Goal: Feedback & Contribution: Submit feedback/report problem

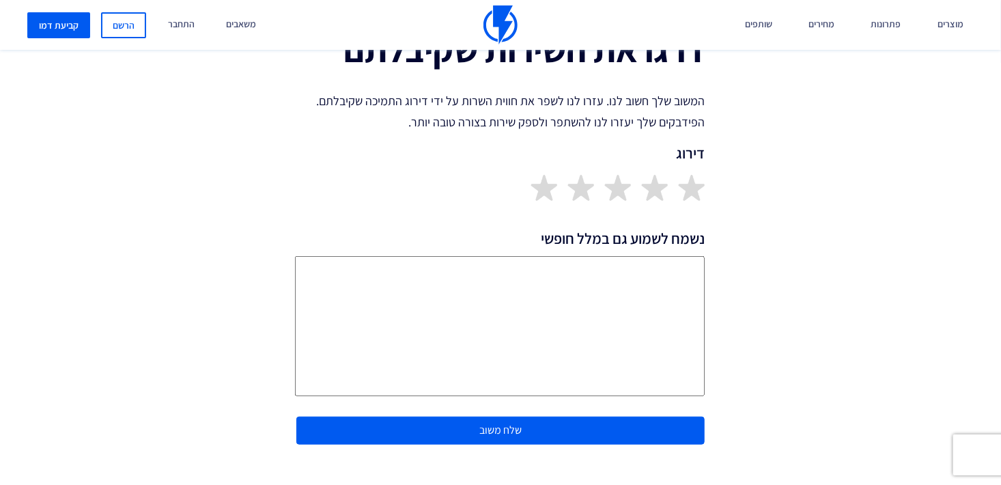
scroll to position [273, 0]
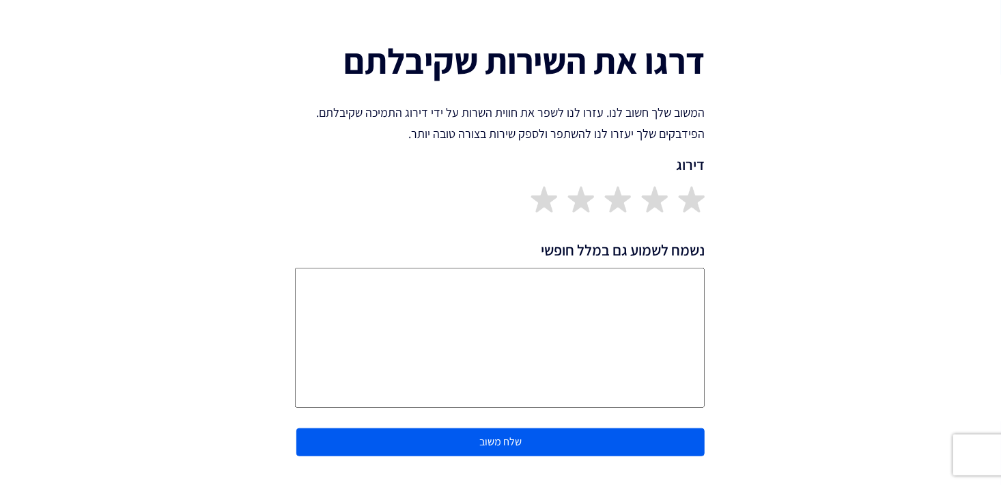
click at [680, 277] on textarea "נשמח לשמוע גם במלל חופשי" at bounding box center [500, 338] width 410 height 140
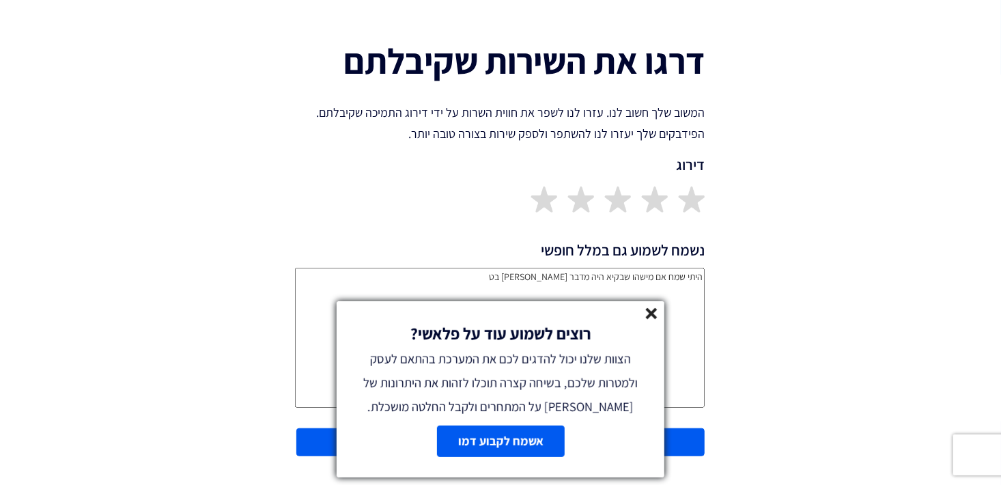
click at [649, 313] on line at bounding box center [651, 314] width 10 height 10
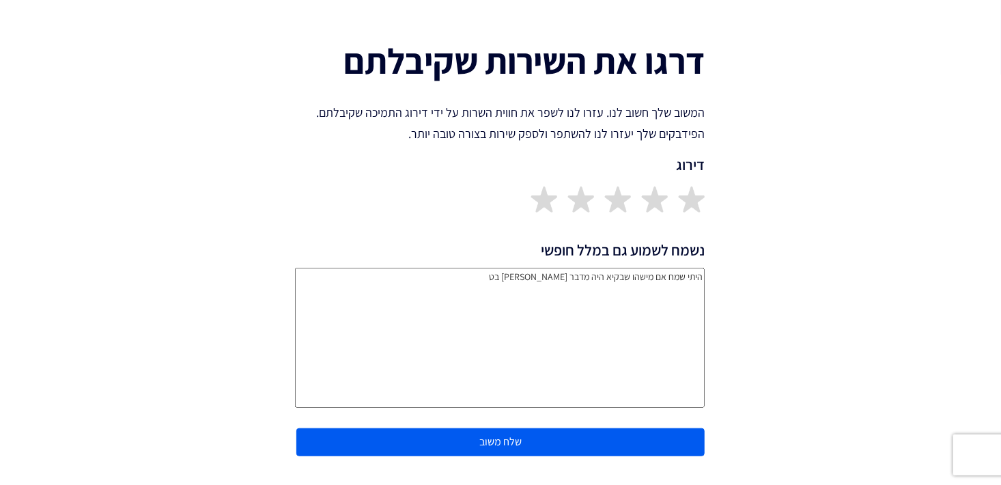
click at [533, 274] on textarea "היתי שמח אם מישהו שבקיא היה מדבר [PERSON_NAME] בט" at bounding box center [500, 338] width 410 height 140
type textarea "היתי שמח אם מישהו שבקיא היה מדבר [PERSON_NAME] בטלפון תודה [PERSON_NAME] 052-50…"
click at [633, 442] on button "שלח משוב" at bounding box center [500, 442] width 408 height 28
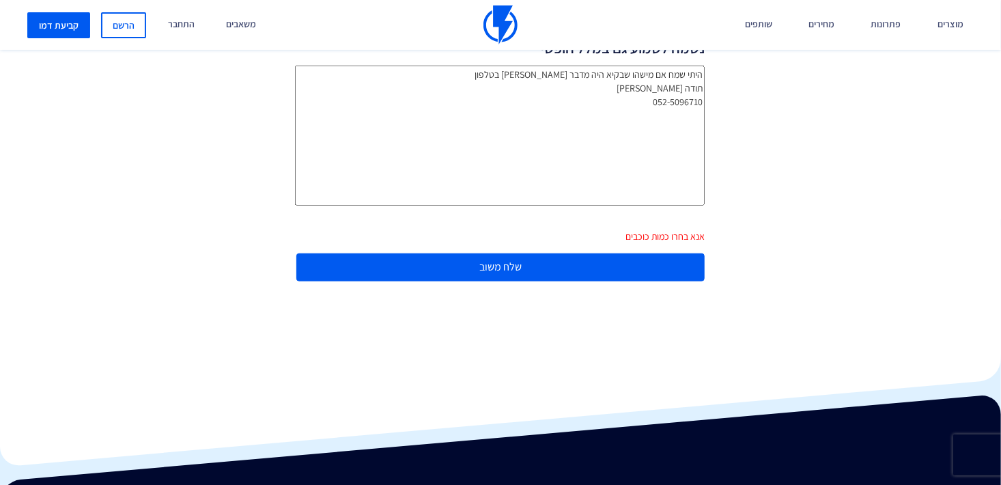
scroll to position [478, 0]
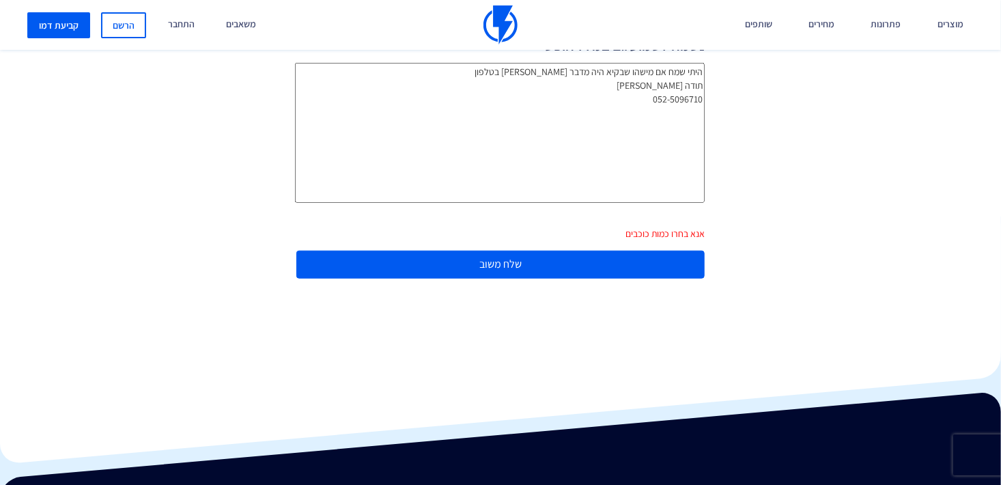
click at [494, 262] on button "שלח משוב" at bounding box center [500, 265] width 408 height 28
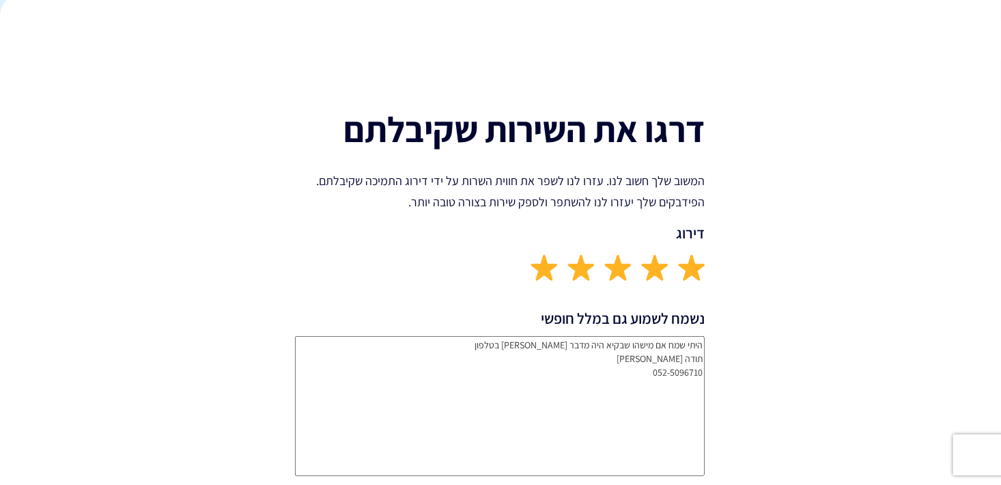
click at [543, 270] on img at bounding box center [543, 267] width 27 height 27
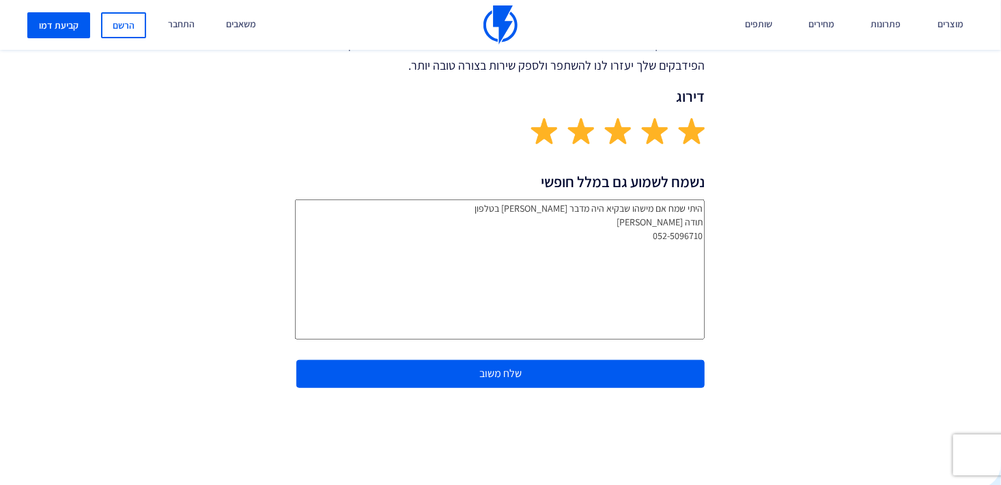
scroll to position [478, 0]
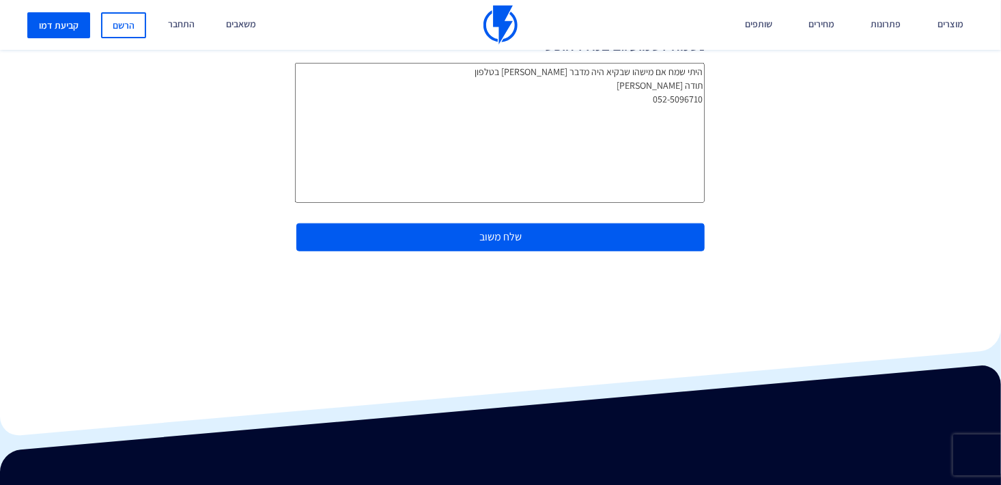
click at [541, 237] on button "שלח משוב" at bounding box center [500, 237] width 408 height 28
